Goal: Task Accomplishment & Management: Complete application form

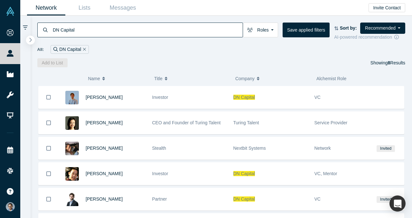
click at [30, 39] on icon "button" at bounding box center [30, 39] width 3 height 5
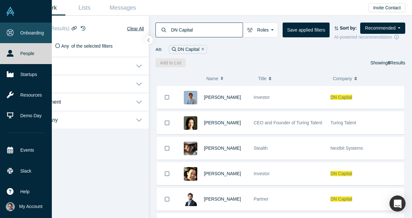
click at [19, 37] on link "Onboarding" at bounding box center [26, 33] width 52 height 21
